Goal: Transaction & Acquisition: Download file/media

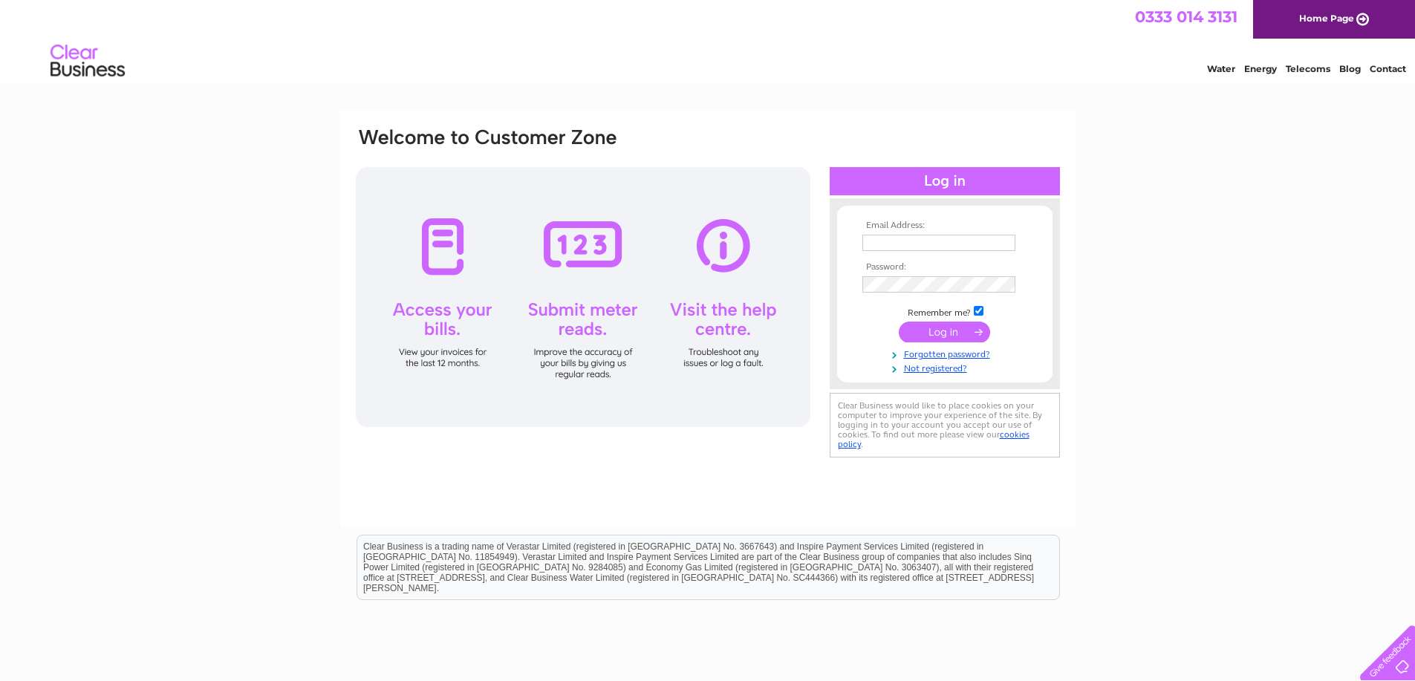
type input "[EMAIL_ADDRESS][DOMAIN_NAME]"
click at [948, 343] on td at bounding box center [945, 332] width 172 height 28
click at [948, 329] on input "submit" at bounding box center [944, 332] width 91 height 21
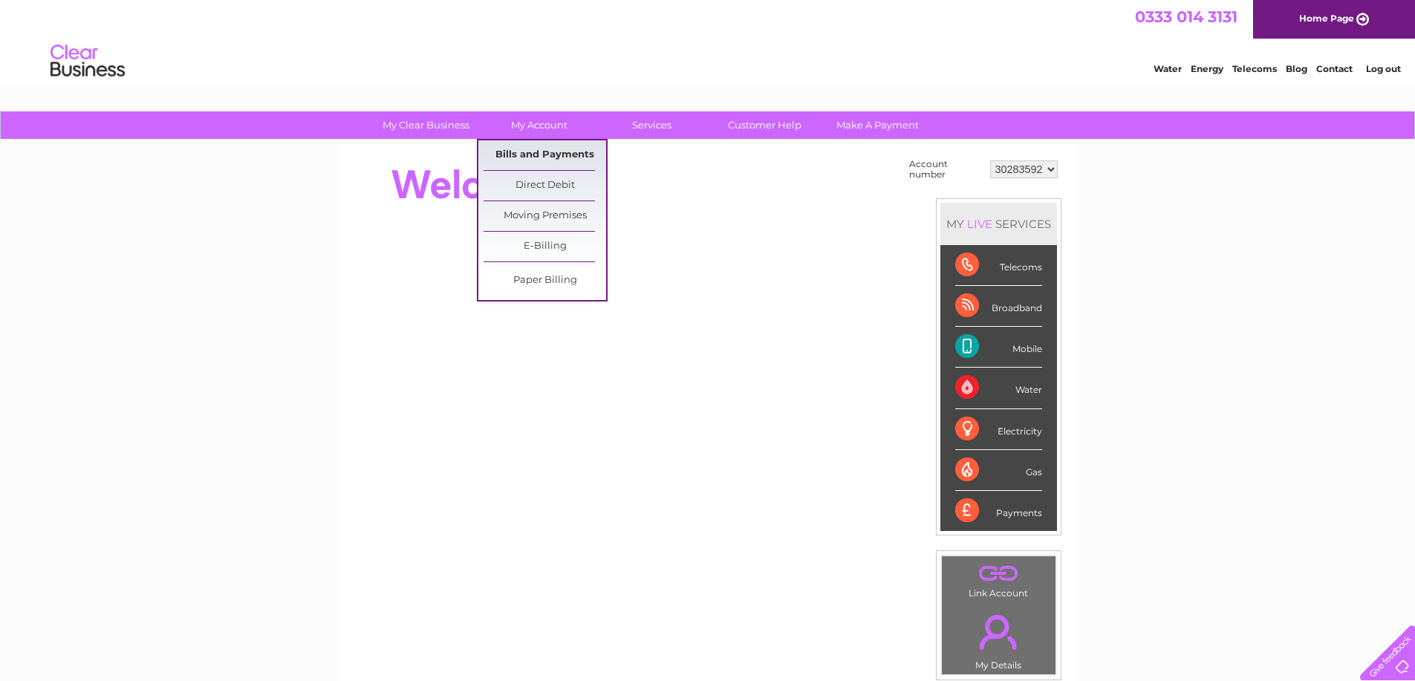
click at [538, 160] on link "Bills and Payments" at bounding box center [545, 155] width 123 height 30
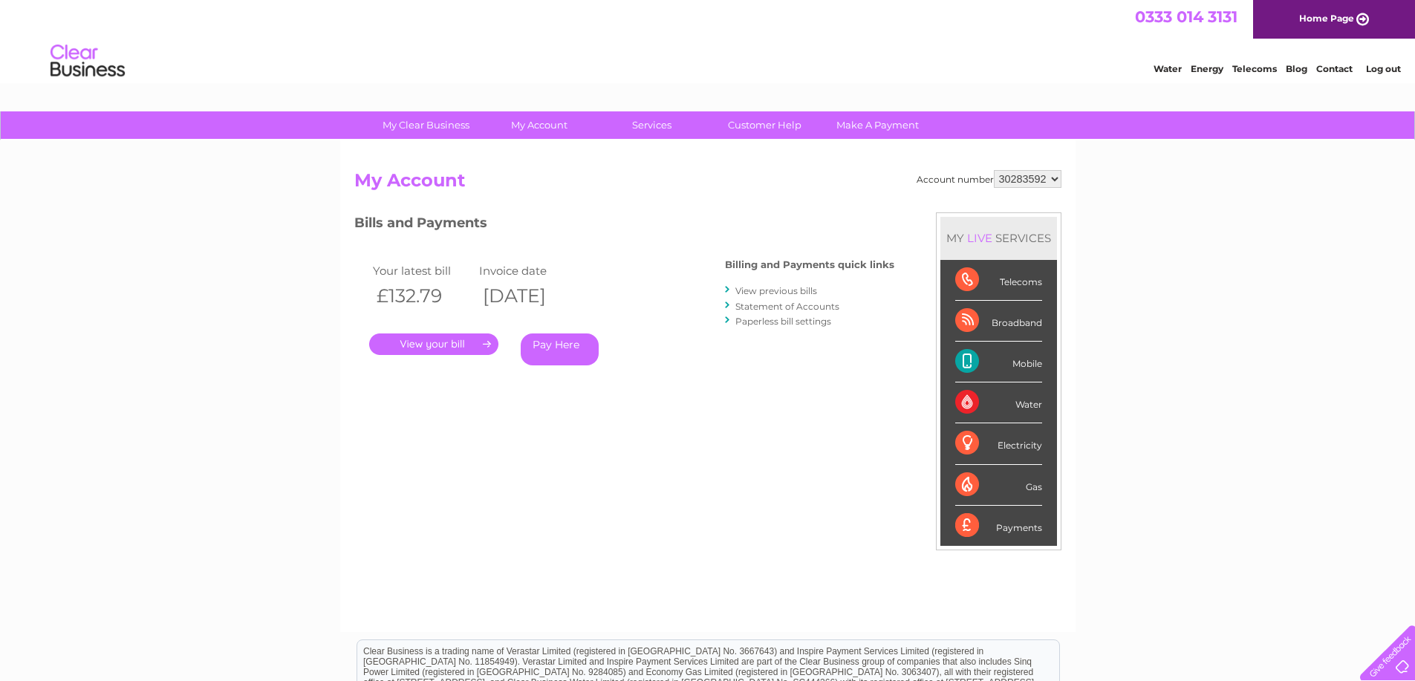
click at [775, 290] on link "View previous bills" at bounding box center [776, 290] width 82 height 11
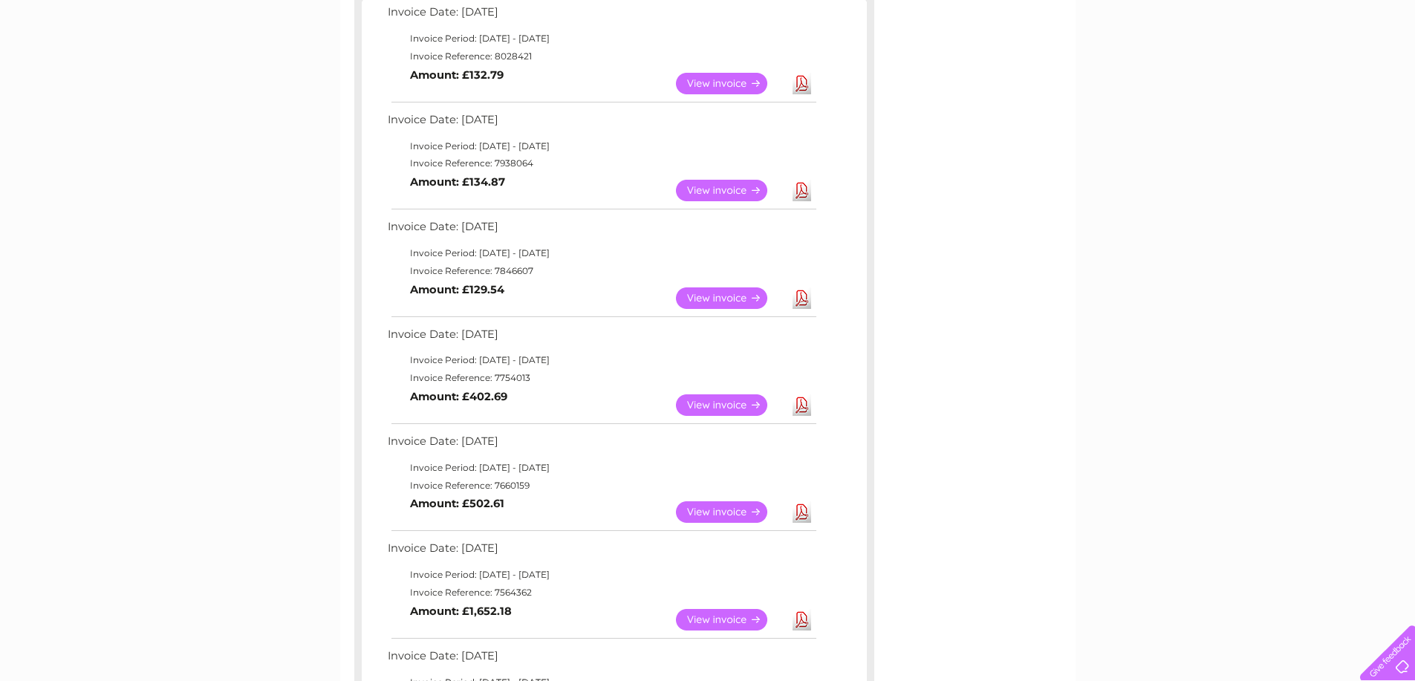
scroll to position [259, 0]
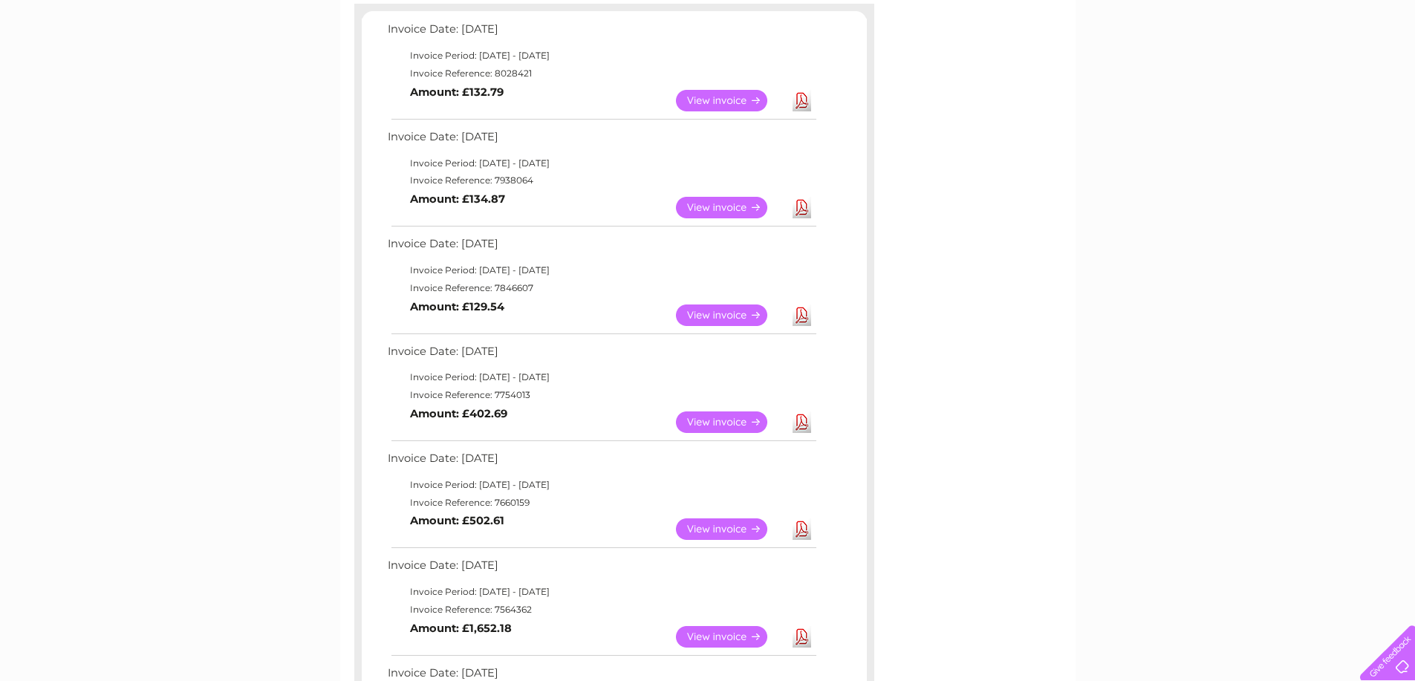
click at [798, 420] on link "Download" at bounding box center [801, 422] width 19 height 22
click at [804, 319] on link "Download" at bounding box center [801, 316] width 19 height 22
click at [798, 213] on link "Download" at bounding box center [801, 208] width 19 height 22
